Goal: Transaction & Acquisition: Purchase product/service

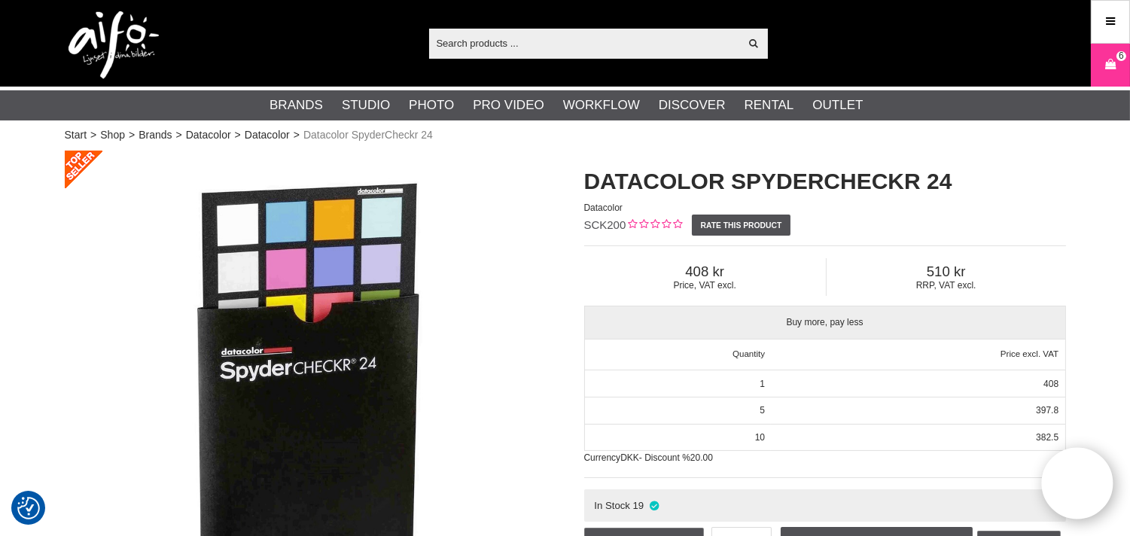
click at [535, 45] on input "text" at bounding box center [584, 43] width 311 height 23
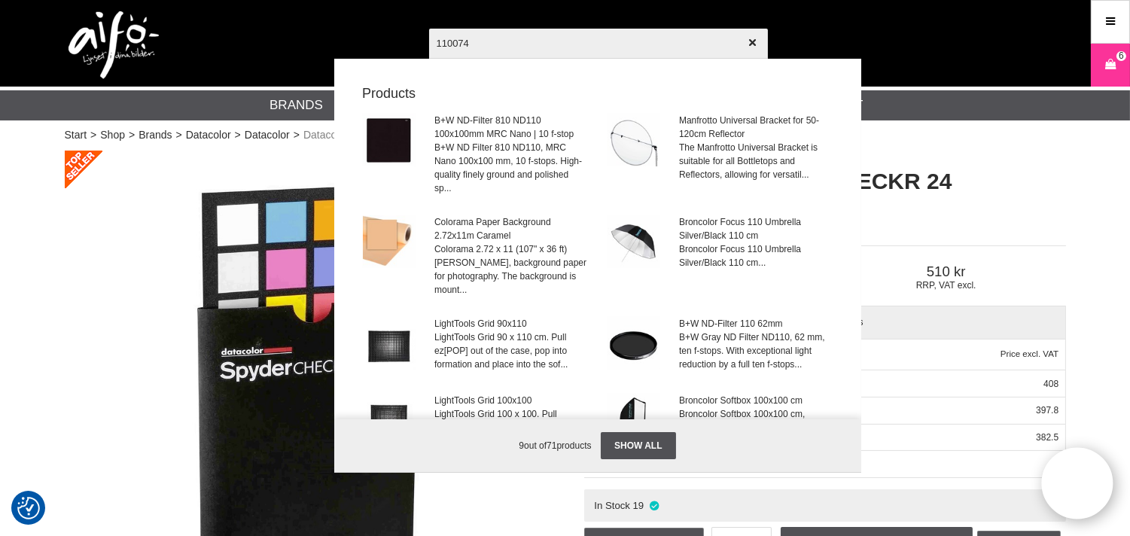
type input "1100749"
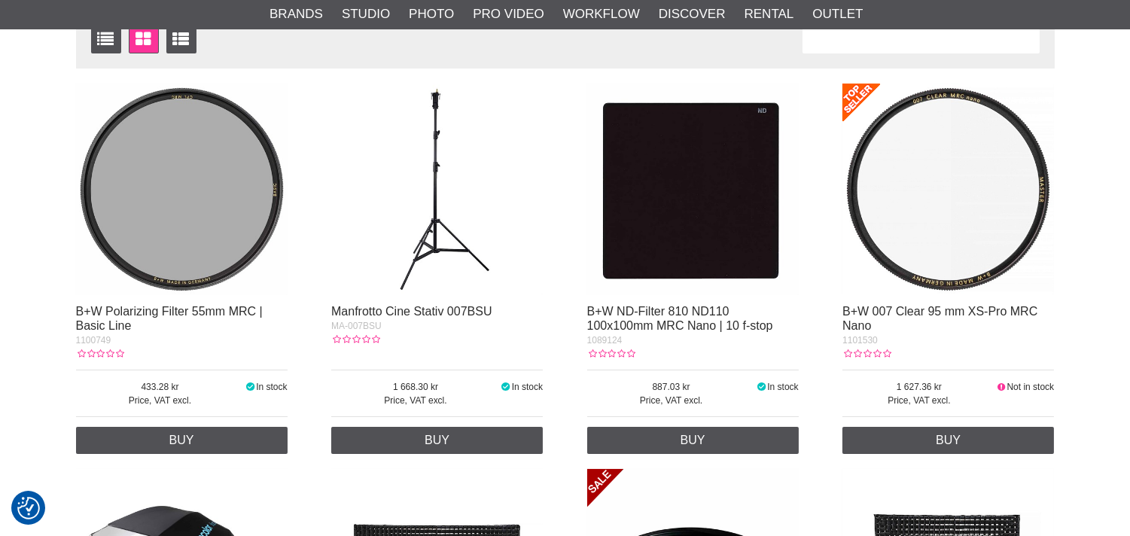
scroll to position [279, 0]
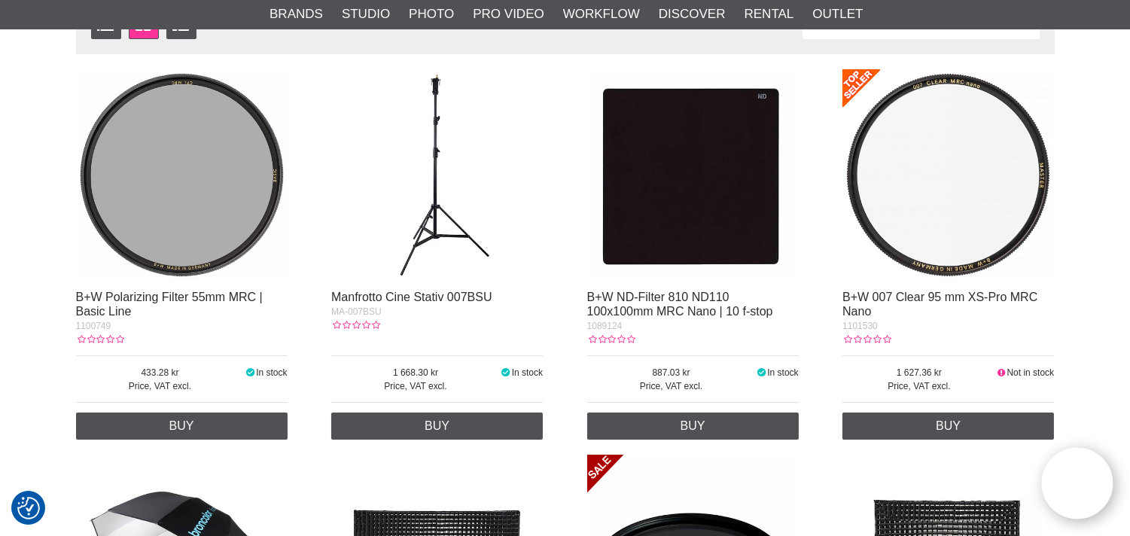
click at [215, 189] on img at bounding box center [182, 175] width 212 height 212
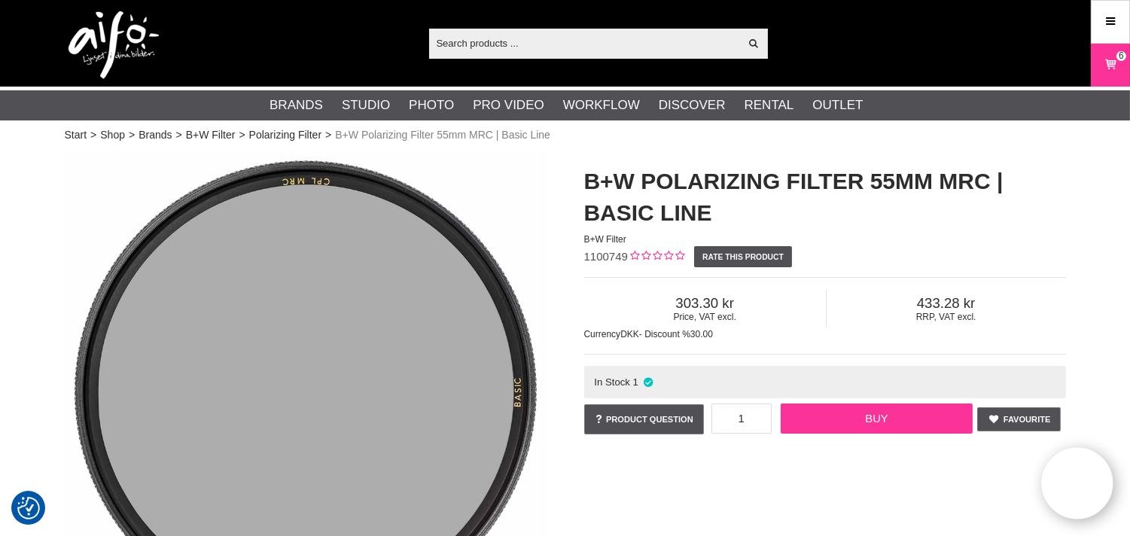
click at [897, 418] on link "Buy" at bounding box center [877, 419] width 192 height 30
